Goal: Task Accomplishment & Management: Complete application form

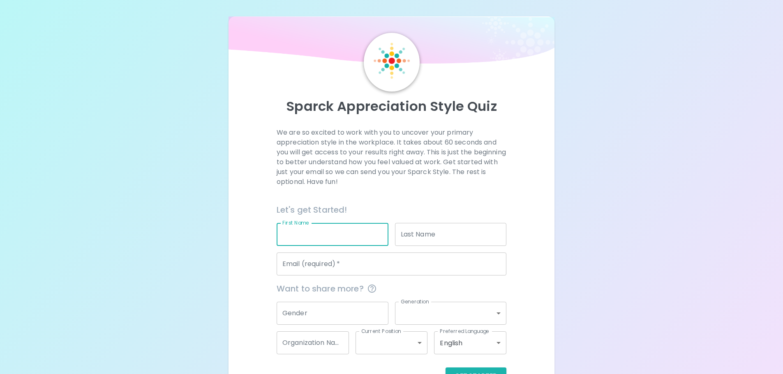
click at [355, 227] on input "First Name" at bounding box center [333, 234] width 112 height 23
type input "[PERSON_NAME]"
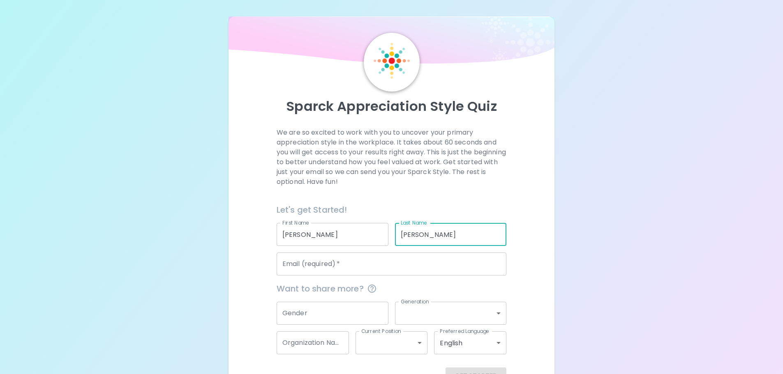
type input "[PERSON_NAME]"
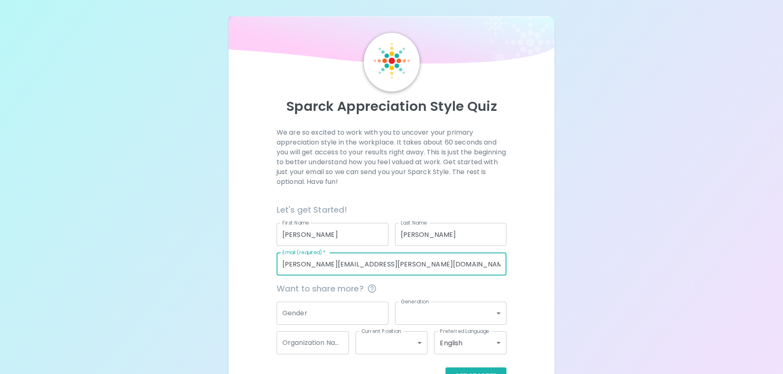
type input "[PERSON_NAME][EMAIL_ADDRESS][PERSON_NAME][DOMAIN_NAME]"
click at [528, 257] on div "We are so excited to work with you to uncover your primary appreciation style i…" at bounding box center [391, 256] width 307 height 257
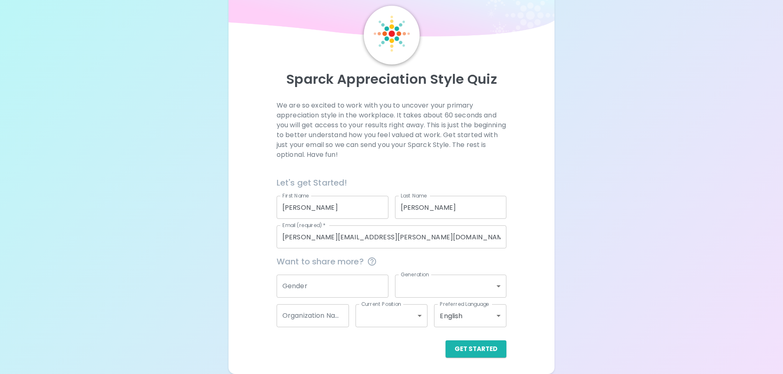
click at [333, 286] on input "Gender" at bounding box center [333, 286] width 112 height 23
type input "Female"
click at [447, 291] on body "Sparck Appreciation Style Quiz We are so excited to work with you to uncover yo…" at bounding box center [394, 173] width 789 height 401
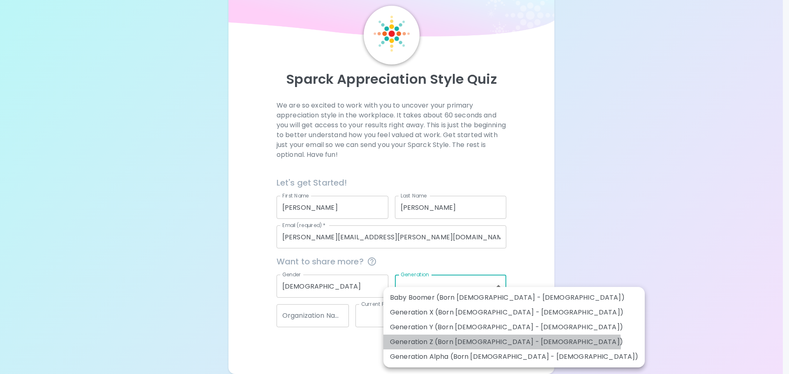
click at [502, 345] on li "Generation Z (Born 1997 - 2012)" at bounding box center [513, 342] width 261 height 15
type input "generation_z"
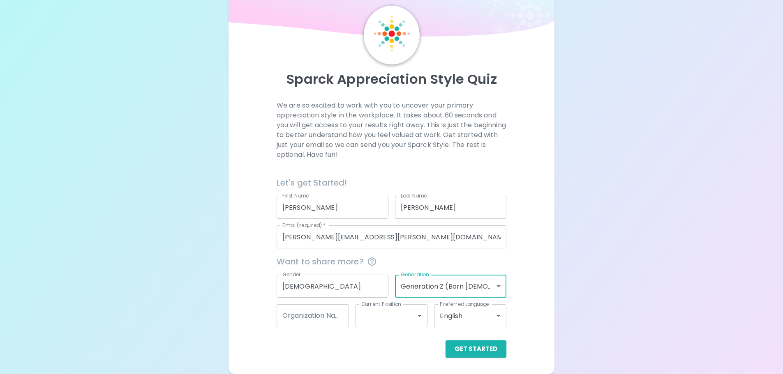
click at [542, 287] on div "We are so excited to work with you to uncover your primary appreciation style i…" at bounding box center [391, 229] width 307 height 257
click at [328, 318] on input "Organization Name" at bounding box center [313, 315] width 72 height 23
click at [387, 316] on body "Sparck Appreciation Style Quiz We are so excited to work with you to uncover yo…" at bounding box center [391, 173] width 783 height 401
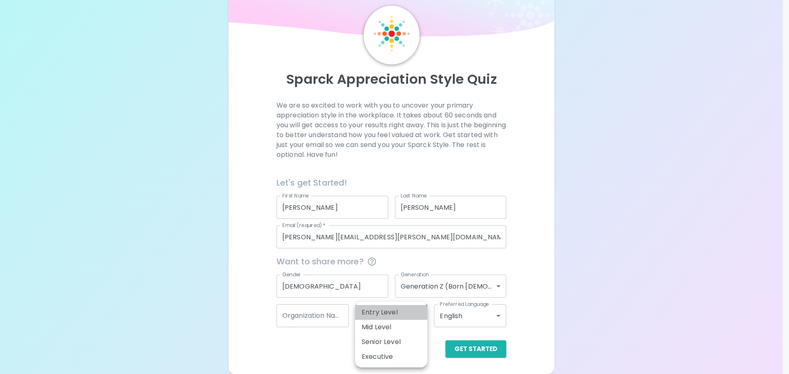
click at [389, 317] on li "Entry Level" at bounding box center [391, 312] width 72 height 15
type input "entry_level"
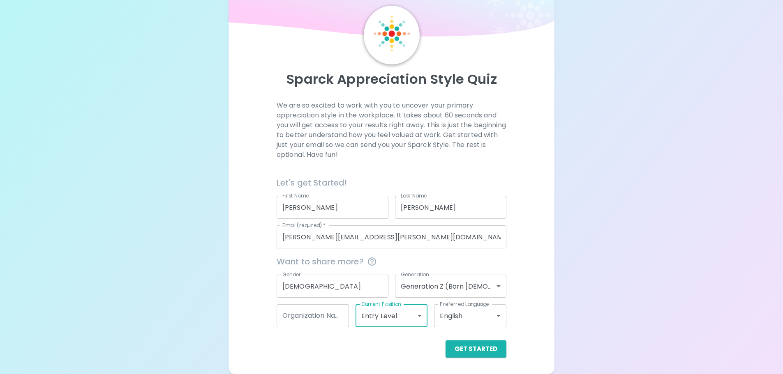
click at [390, 319] on body "Sparck Appreciation Style Quiz We are so excited to work with you to uncover yo…" at bounding box center [391, 173] width 783 height 401
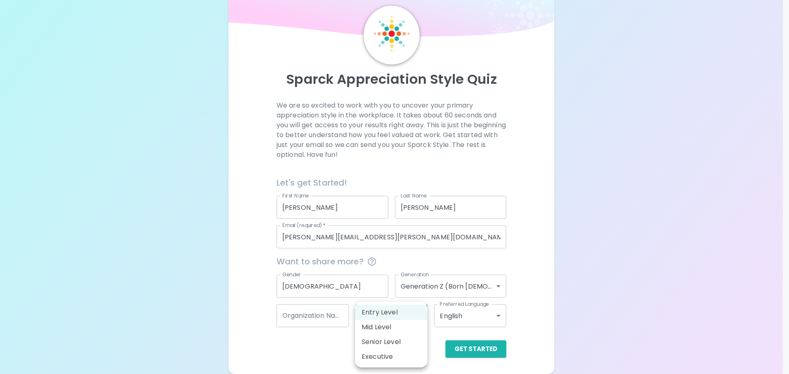
click at [527, 338] on div at bounding box center [394, 187] width 789 height 374
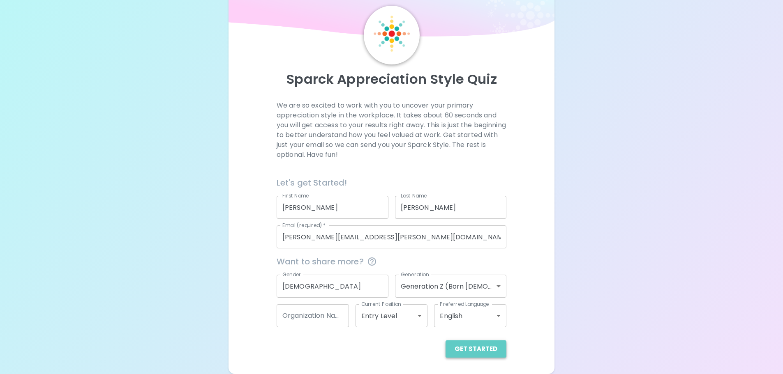
click at [484, 348] on button "Get Started" at bounding box center [475, 349] width 61 height 17
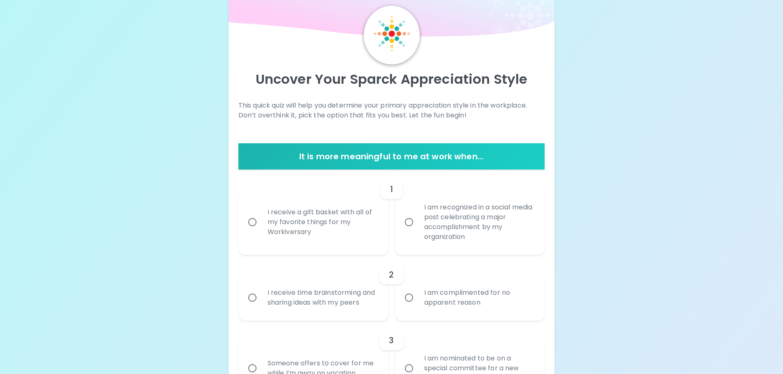
click at [246, 230] on input "I receive a gift basket with all of my favorite things for my Workiversary" at bounding box center [252, 222] width 17 height 17
radio input "true"
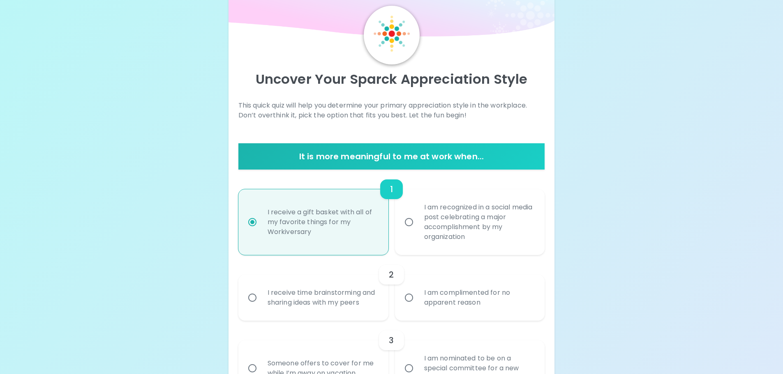
scroll to position [93, 0]
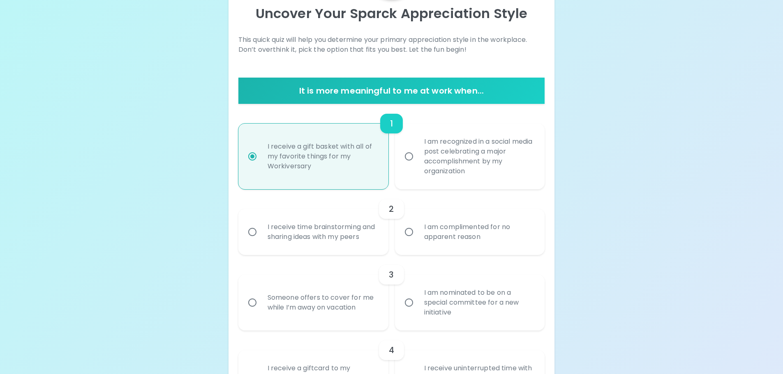
click at [338, 229] on div "I receive time brainstorming and sharing ideas with my peers" at bounding box center [322, 231] width 123 height 39
click at [261, 229] on input "I receive time brainstorming and sharing ideas with my peers" at bounding box center [252, 232] width 17 height 17
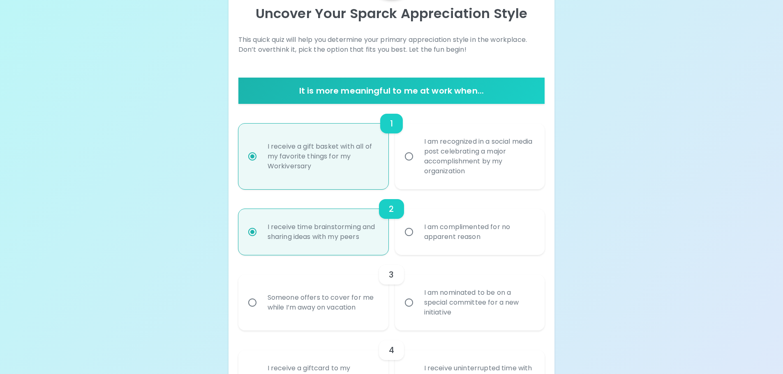
scroll to position [159, 0]
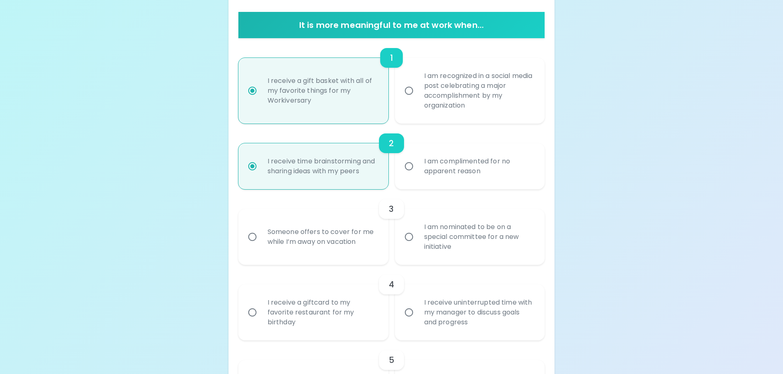
radio input "true"
click at [466, 248] on div "I am nominated to be on a special committee for a new initiative" at bounding box center [478, 236] width 123 height 49
click at [417, 246] on input "I am nominated to be on a special committee for a new initiative" at bounding box center [408, 236] width 17 height 17
radio input "false"
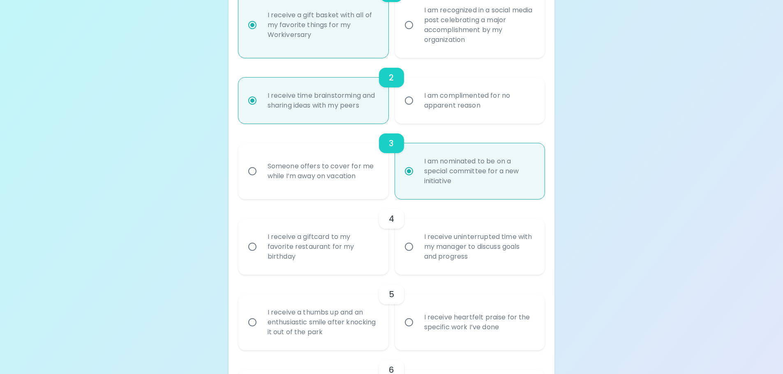
radio input "true"
click at [466, 248] on div "I receive uninterrupted time with my manager to discuss goals and progress" at bounding box center [478, 246] width 123 height 49
click at [417, 248] on input "I receive uninterrupted time with my manager to discuss goals and progress" at bounding box center [408, 246] width 17 height 17
radio input "false"
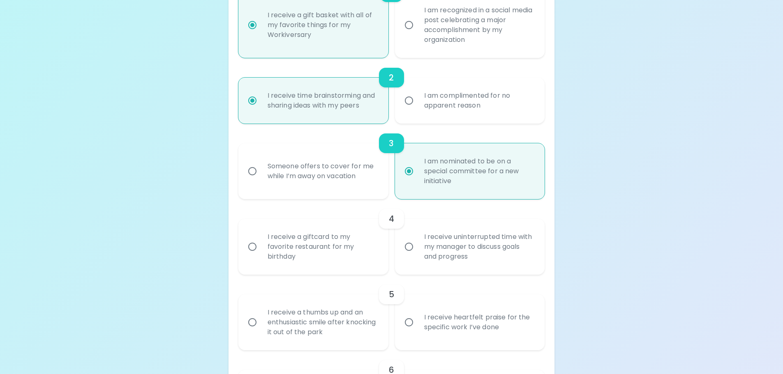
scroll to position [290, 0]
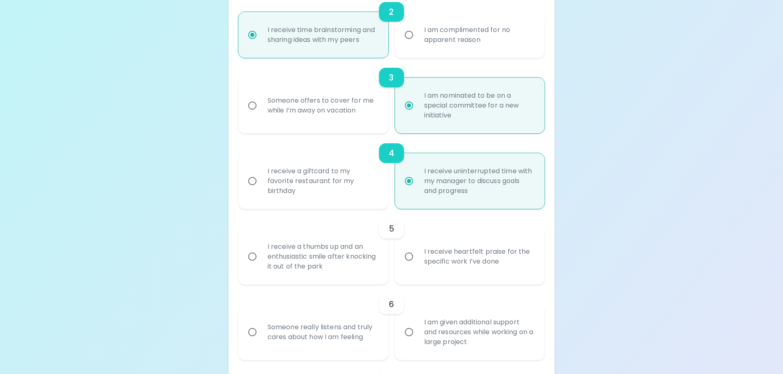
radio input "true"
click at [322, 256] on div "I receive a thumbs up and an enthusiastic smile after knocking it out of the pa…" at bounding box center [322, 256] width 123 height 49
click at [261, 256] on input "I receive a thumbs up and an enthusiastic smile after knocking it out of the pa…" at bounding box center [252, 256] width 17 height 17
radio input "false"
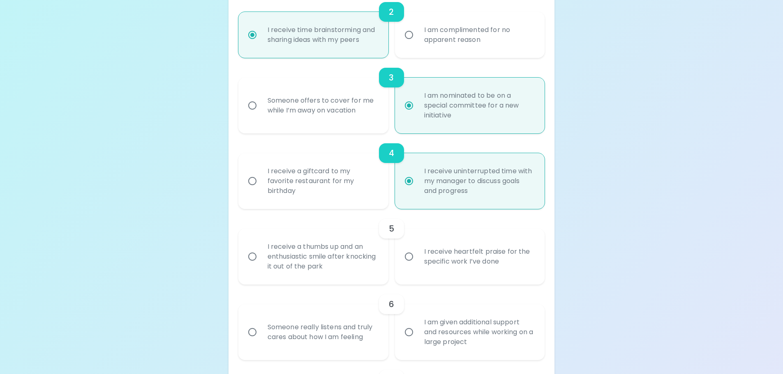
radio input "false"
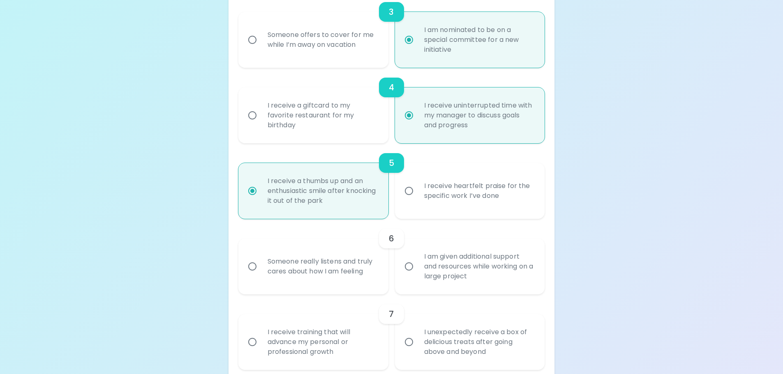
radio input "true"
click at [400, 261] on input "I am given additional support and resources while working on a large project" at bounding box center [408, 266] width 17 height 17
radio input "false"
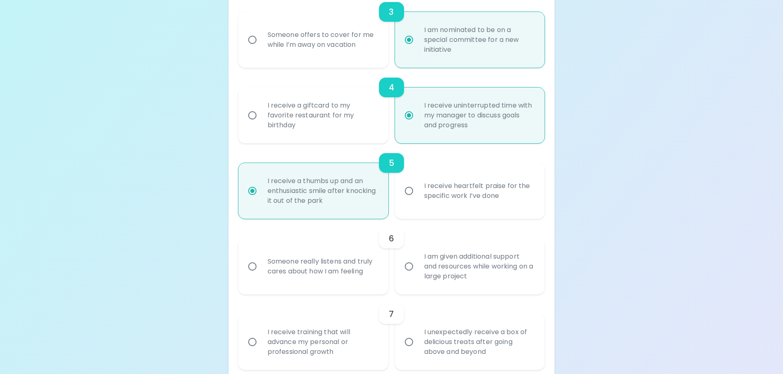
radio input "false"
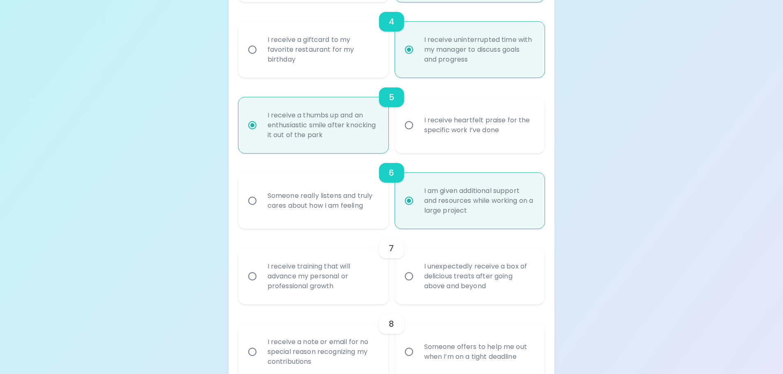
radio input "true"
click at [344, 267] on div "I receive training that will advance my personal or professional growth" at bounding box center [322, 276] width 123 height 49
click at [261, 268] on input "I receive training that will advance my personal or professional growth" at bounding box center [252, 276] width 17 height 17
radio input "false"
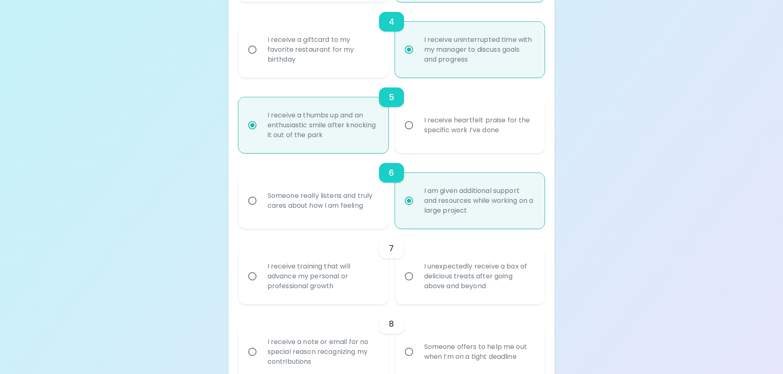
radio input "false"
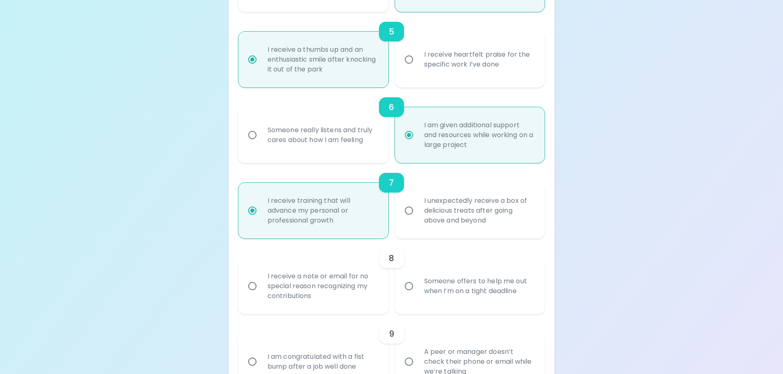
radio input "true"
click at [452, 276] on div "Someone offers to help me out when I’m on a tight deadline" at bounding box center [478, 286] width 123 height 39
click at [417, 278] on input "Someone offers to help me out when I’m on a tight deadline" at bounding box center [408, 286] width 17 height 17
radio input "false"
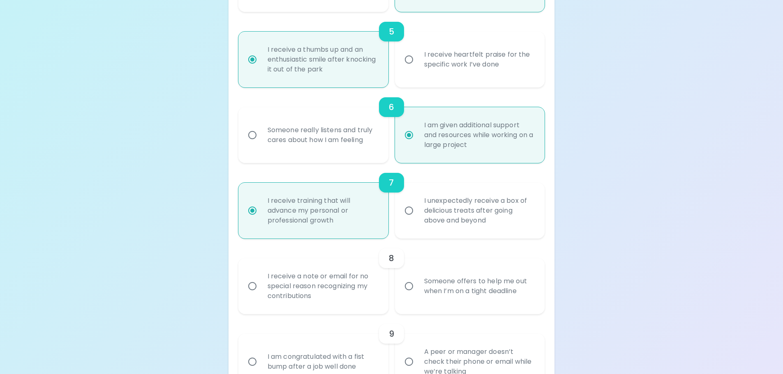
radio input "false"
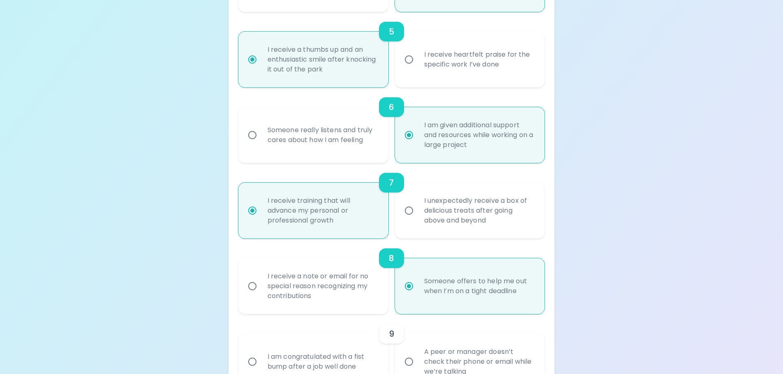
scroll to position [553, 0]
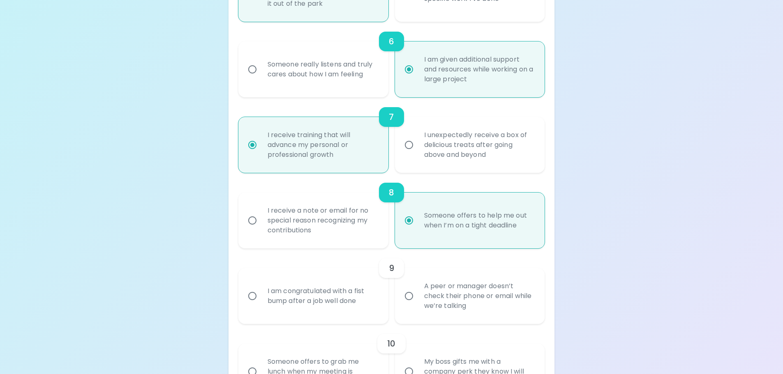
radio input "true"
click at [451, 286] on div "A peer or manager doesn’t check their phone or email while we’re talking" at bounding box center [478, 296] width 123 height 49
click at [417, 288] on input "A peer or manager doesn’t check their phone or email while we’re talking" at bounding box center [408, 296] width 17 height 17
radio input "false"
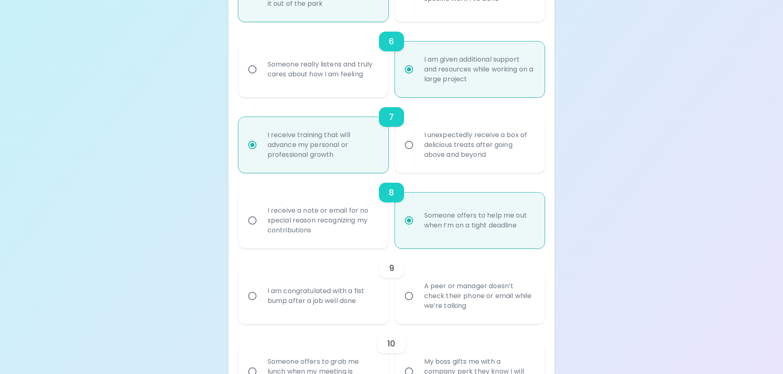
radio input "false"
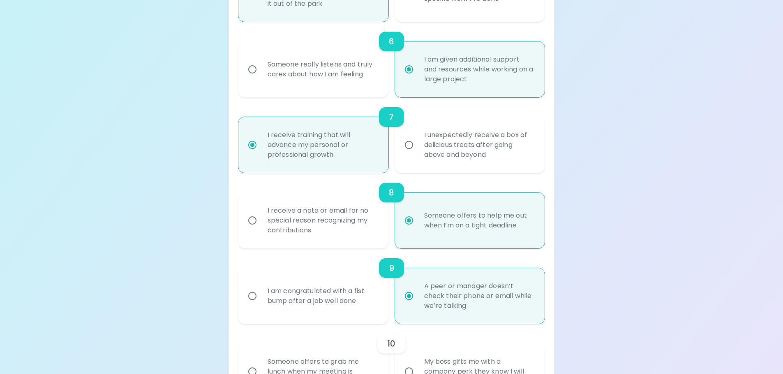
scroll to position [619, 0]
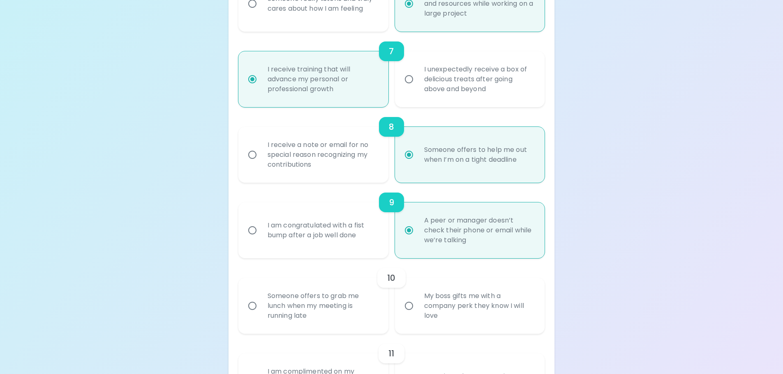
radio input "true"
click at [449, 294] on div "My boss gifts me with a company perk they know I will love" at bounding box center [478, 305] width 123 height 49
click at [417, 297] on input "My boss gifts me with a company perk they know I will love" at bounding box center [408, 305] width 17 height 17
radio input "false"
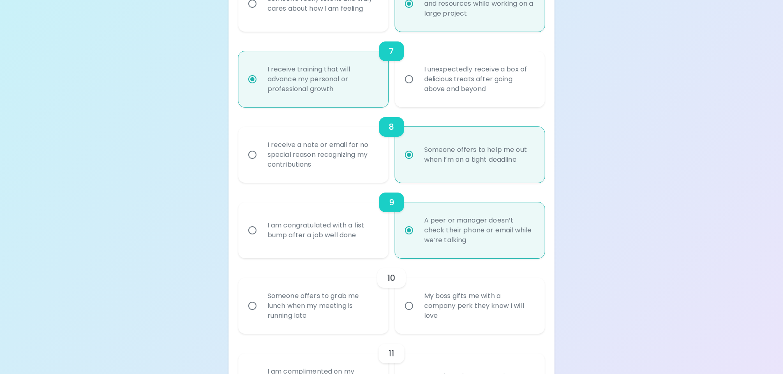
radio input "false"
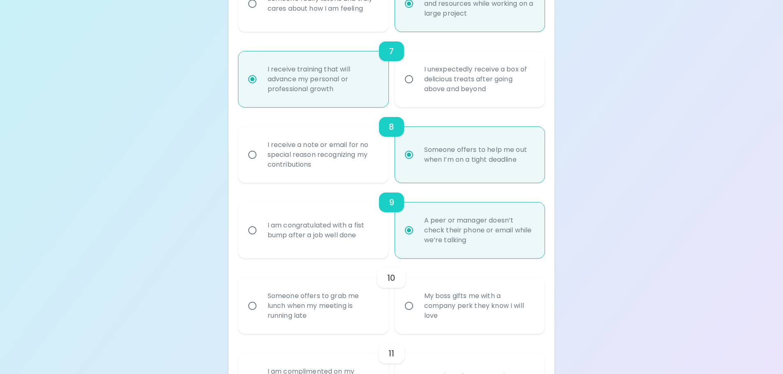
radio input "false"
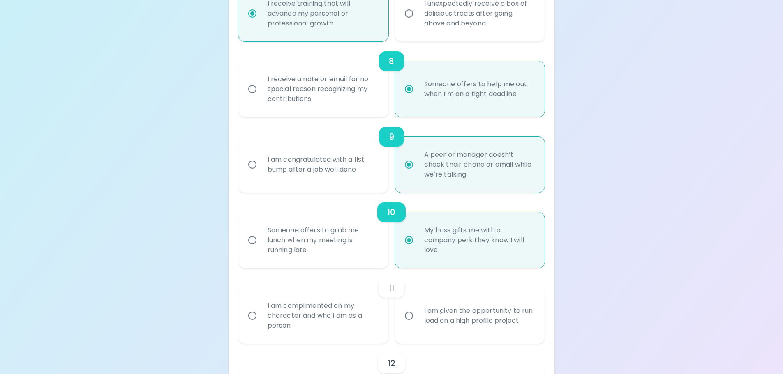
radio input "true"
click at [370, 311] on div "I am complimented on my character and who I am as a person" at bounding box center [322, 315] width 123 height 49
click at [261, 311] on input "I am complimented on my character and who I am as a person" at bounding box center [252, 315] width 17 height 17
radio input "false"
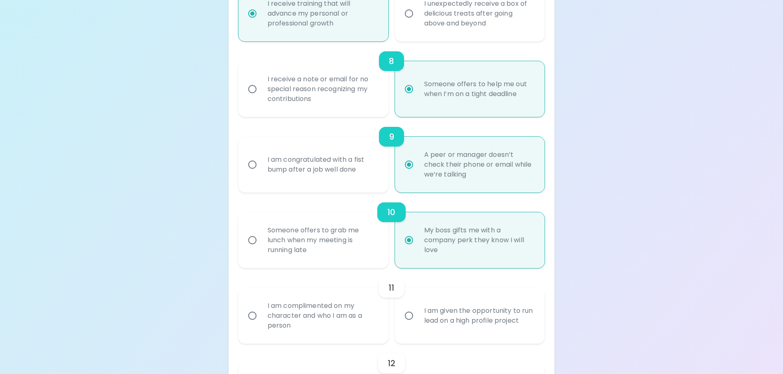
radio input "false"
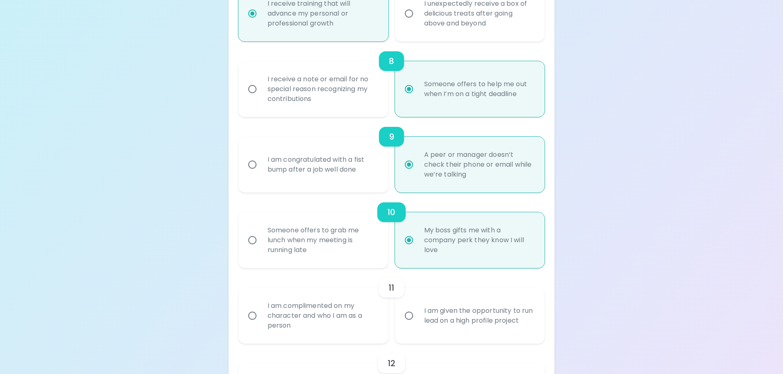
radio input "false"
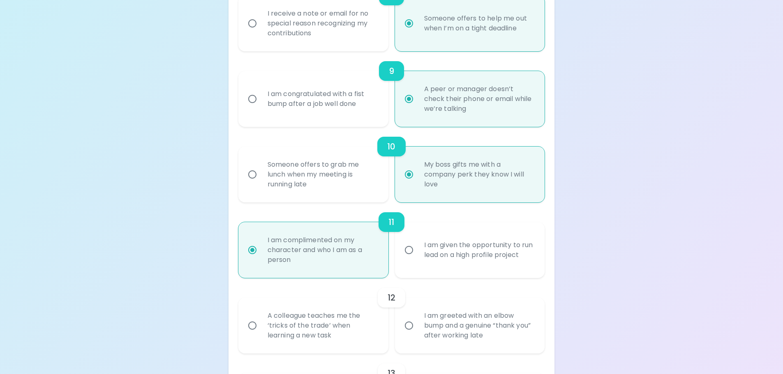
radio input "true"
click at [370, 309] on div "A colleague teaches me the ‘tricks of the trade’ when learning a new task" at bounding box center [322, 325] width 123 height 49
click at [261, 317] on input "A colleague teaches me the ‘tricks of the trade’ when learning a new task" at bounding box center [252, 325] width 17 height 17
radio input "false"
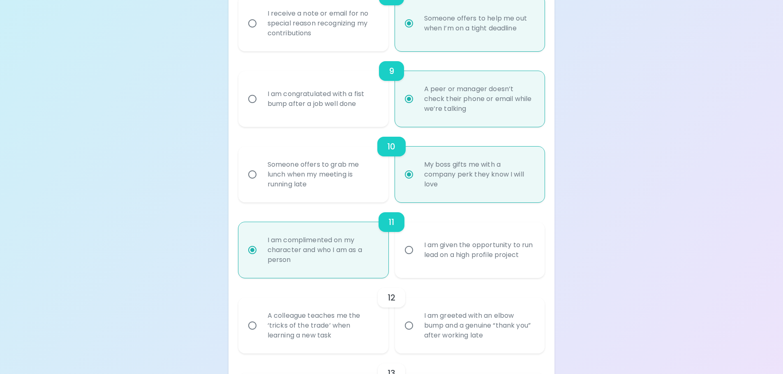
radio input "false"
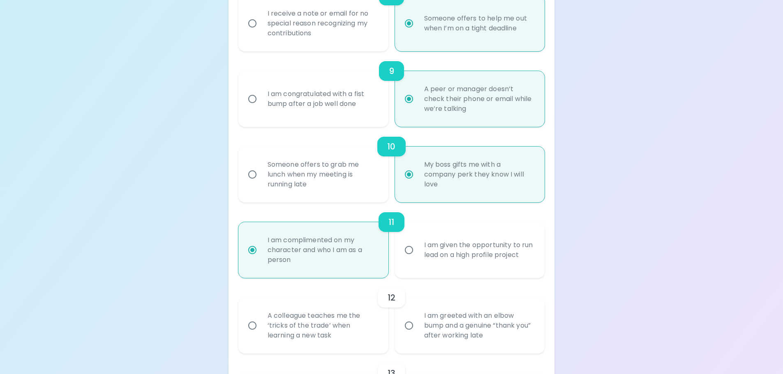
radio input "false"
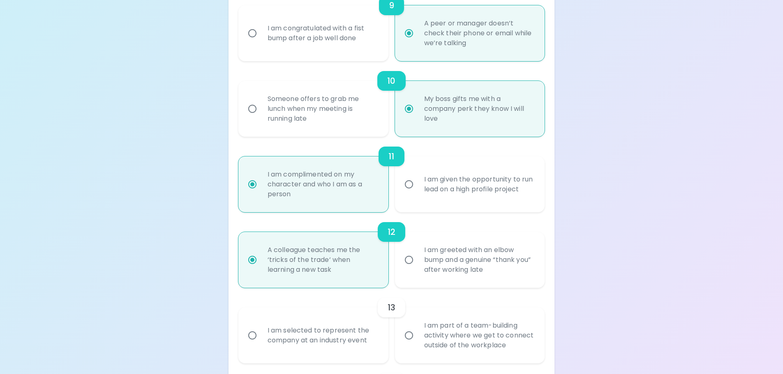
radio input "true"
click at [435, 335] on div "I am part of a team-building activity where we get to connect outside of the wo…" at bounding box center [478, 335] width 123 height 49
click at [417, 335] on input "I am part of a team-building activity where we get to connect outside of the wo…" at bounding box center [408, 335] width 17 height 17
radio input "false"
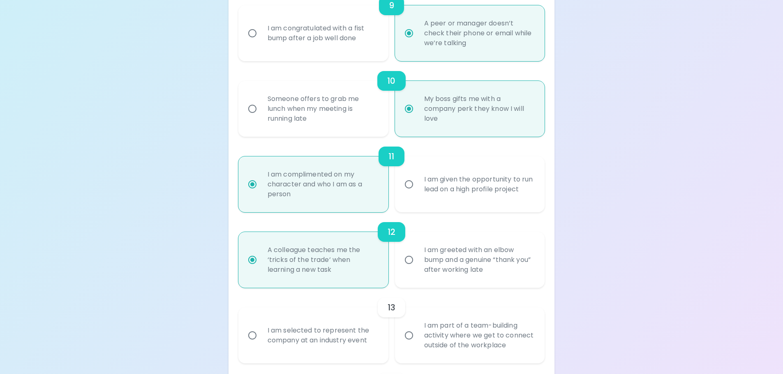
radio input "false"
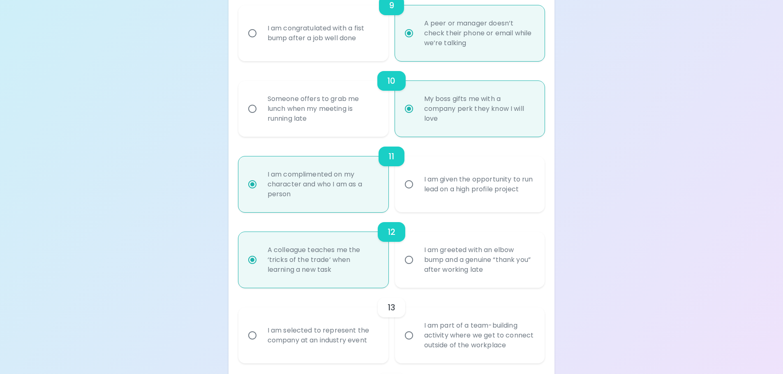
radio input "false"
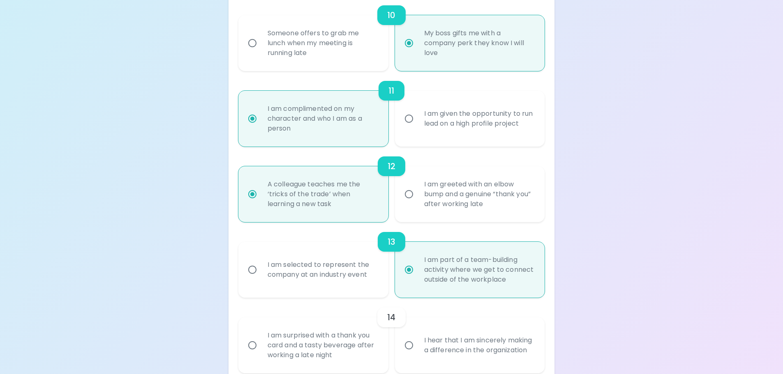
radio input "true"
click at [435, 335] on div "I hear that I am sincerely making a difference in the organization" at bounding box center [478, 345] width 123 height 39
click at [417, 337] on input "I hear that I am sincerely making a difference in the organization" at bounding box center [408, 345] width 17 height 17
radio input "false"
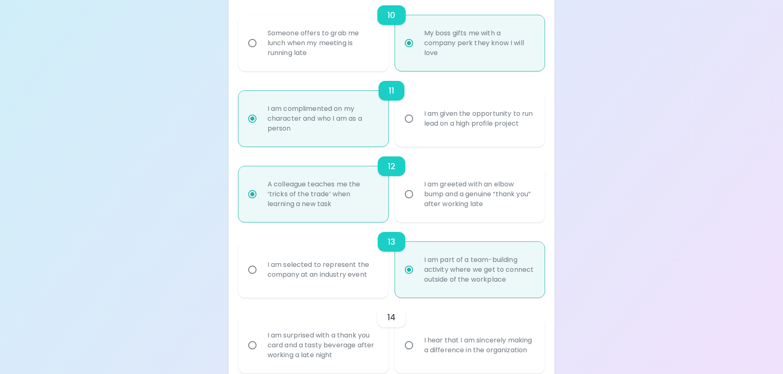
radio input "false"
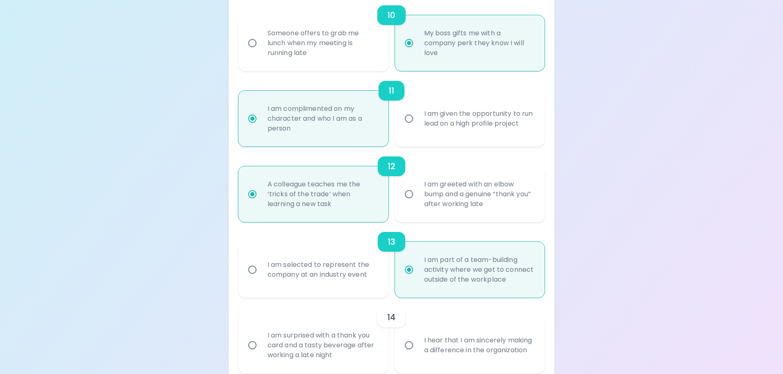
radio input "false"
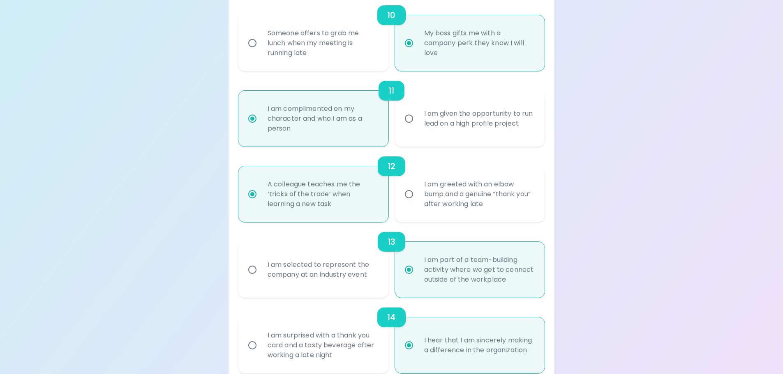
scroll to position [948, 0]
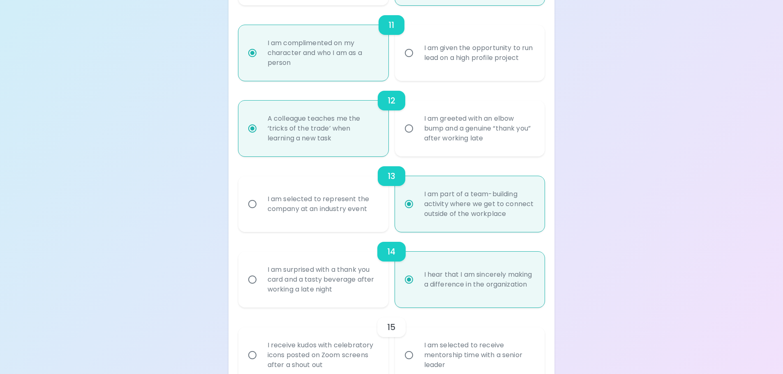
radio input "true"
click at [436, 340] on div "I am selected to receive mentorship time with a senior leader" at bounding box center [478, 355] width 123 height 49
click at [417, 347] on input "I am selected to receive mentorship time with a senior leader" at bounding box center [408, 355] width 17 height 17
radio input "false"
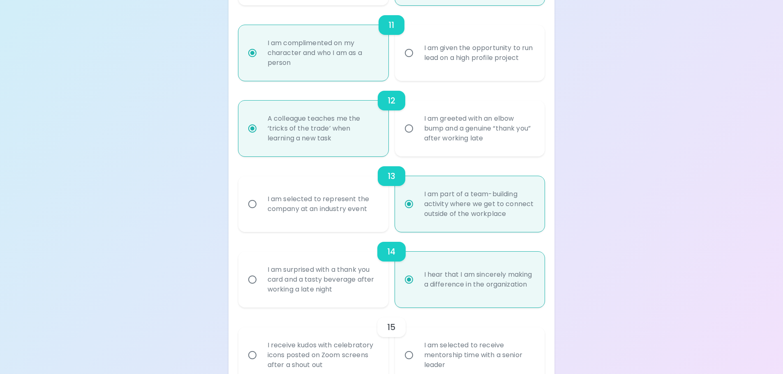
radio input "false"
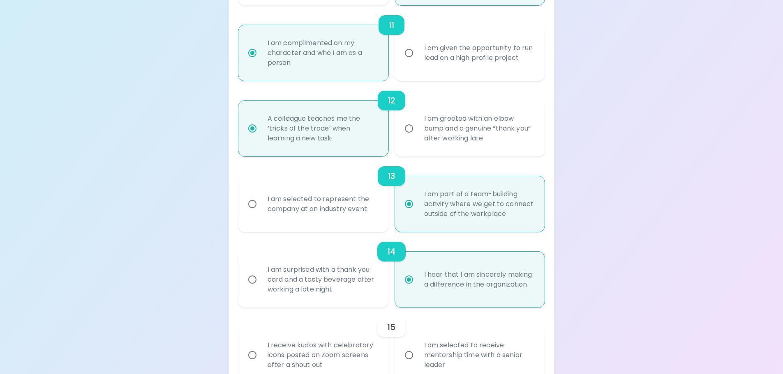
radio input "false"
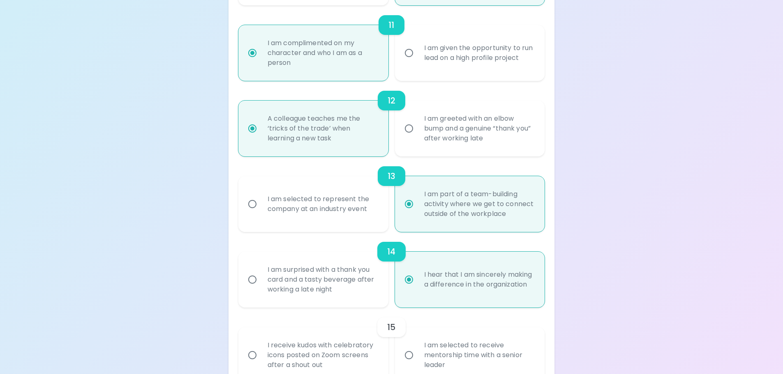
radio input "false"
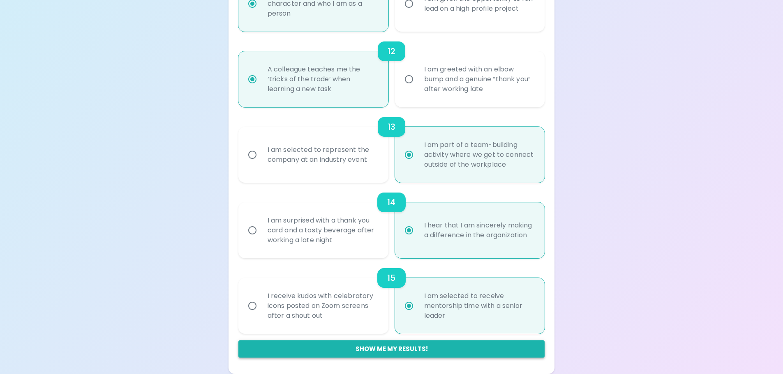
radio input "true"
click at [434, 346] on button "Show me my results!" at bounding box center [391, 349] width 307 height 17
radio input "false"
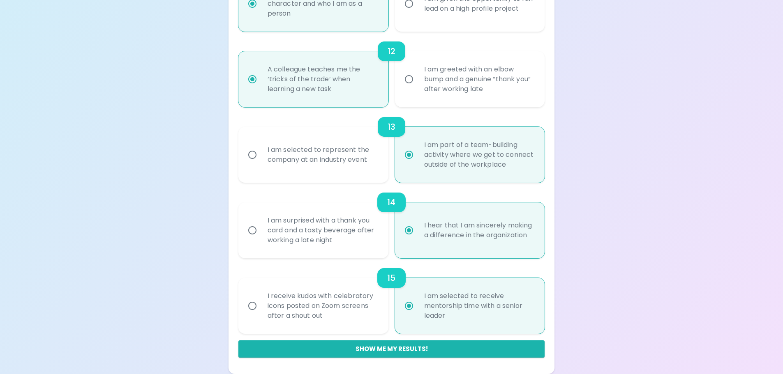
radio input "false"
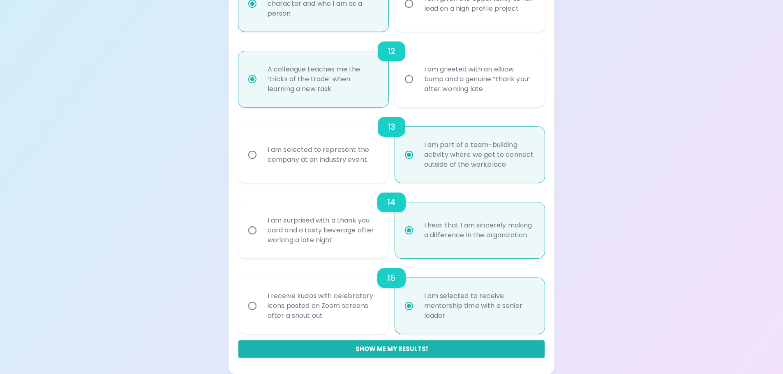
radio input "false"
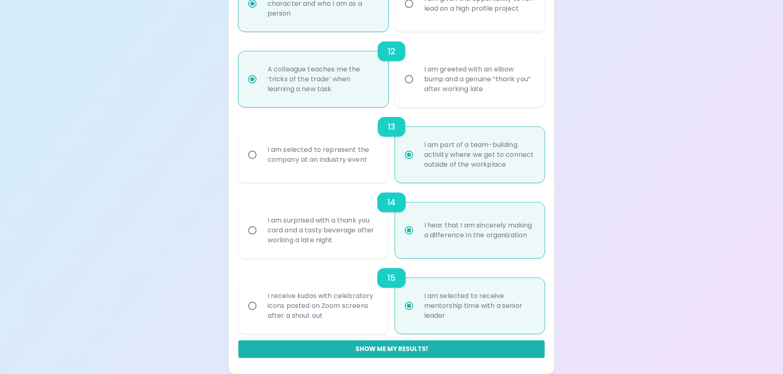
radio input "false"
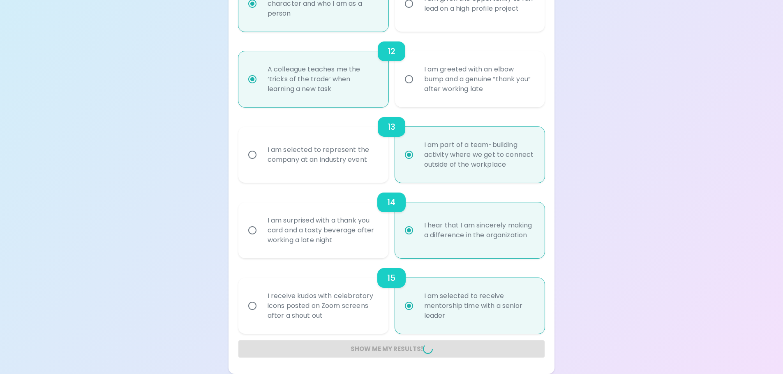
radio input "false"
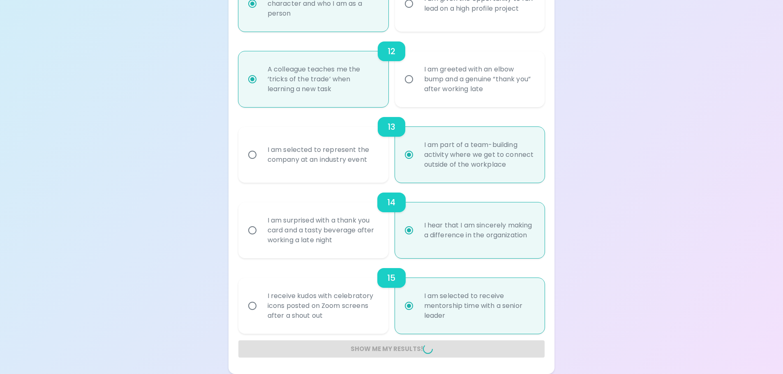
radio input "false"
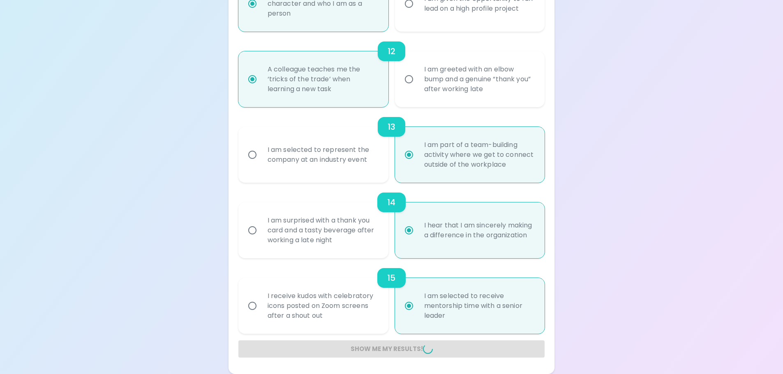
radio input "false"
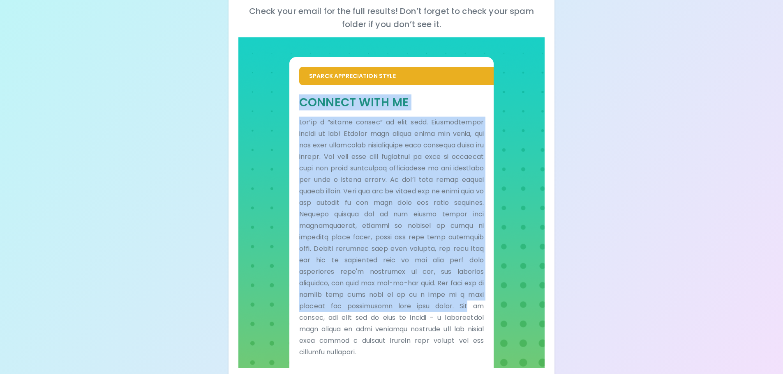
scroll to position [143, 0]
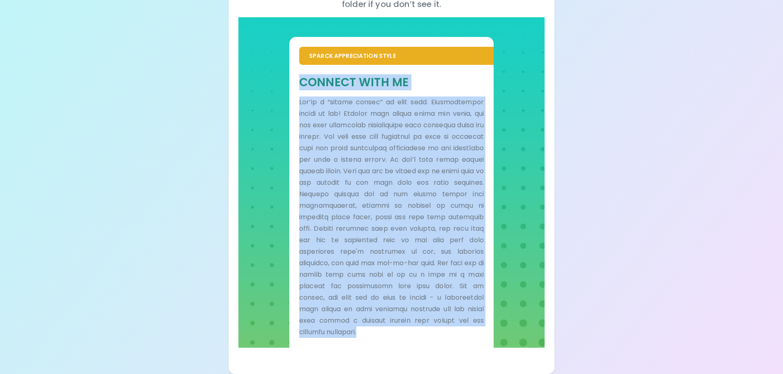
drag, startPoint x: 299, startPoint y: 223, endPoint x: 412, endPoint y: 332, distance: 156.6
click at [412, 332] on div "Connect With Me" at bounding box center [391, 206] width 184 height 263
copy div "Connect With Me You’re a “people person” to your core. Relationships matter to …"
